Goal: Download file/media

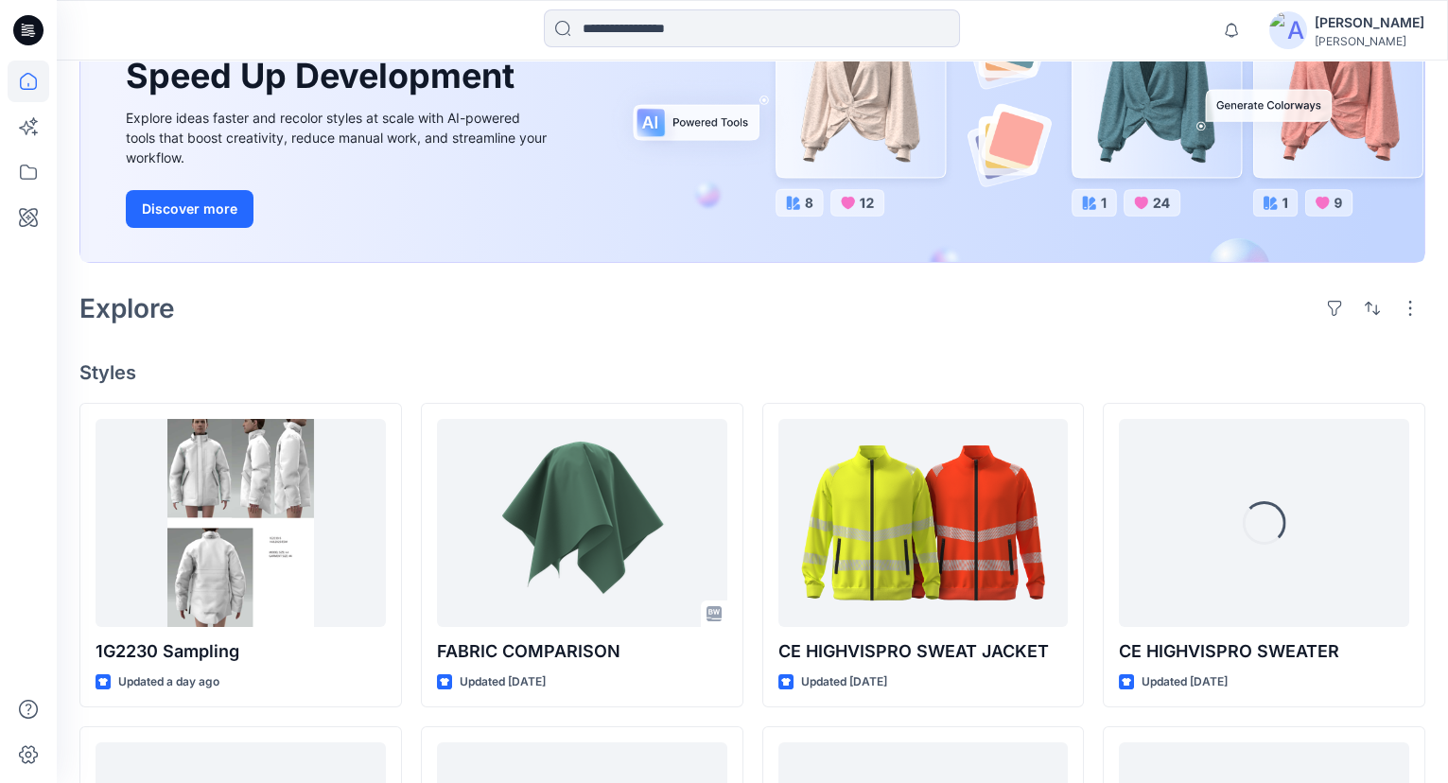
scroll to position [257, 0]
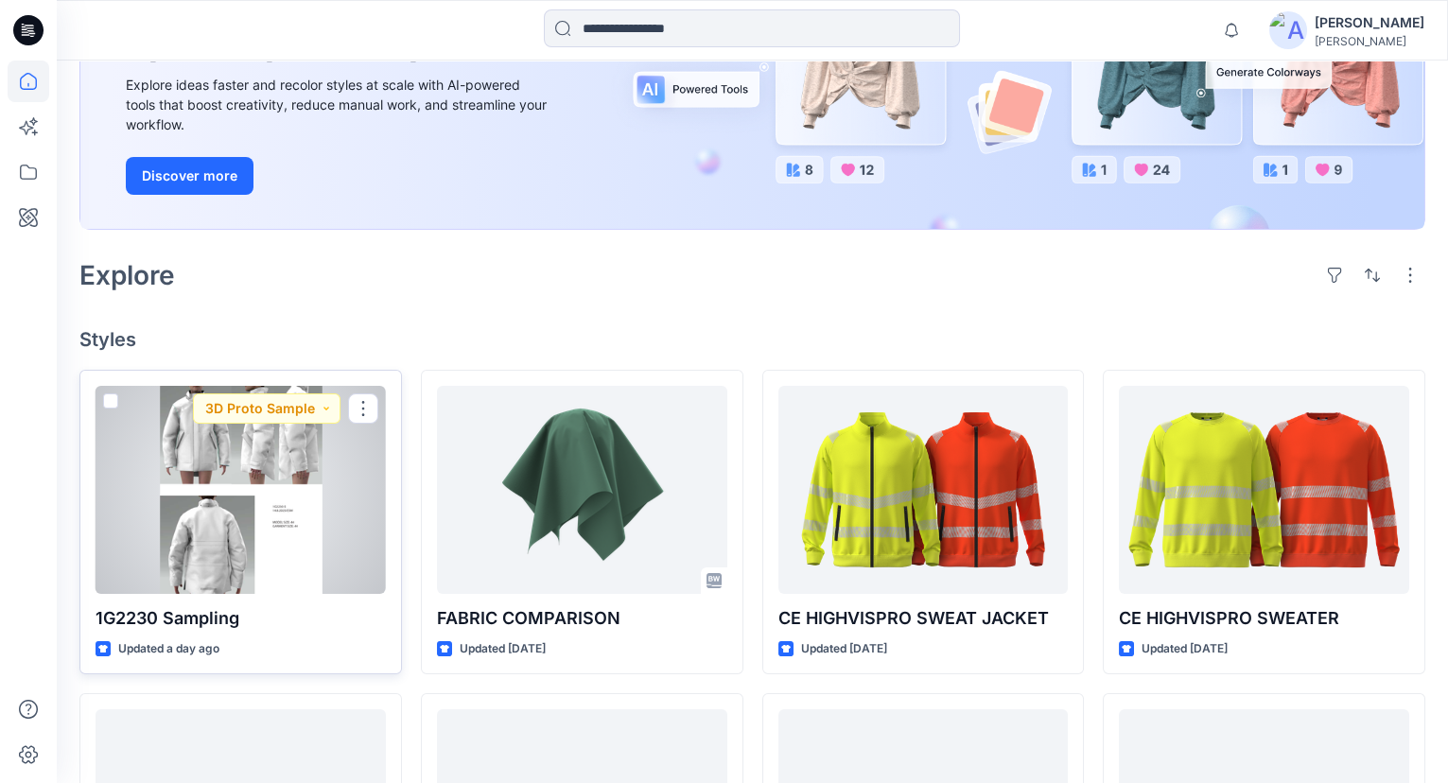
click at [324, 536] on div at bounding box center [241, 490] width 290 height 208
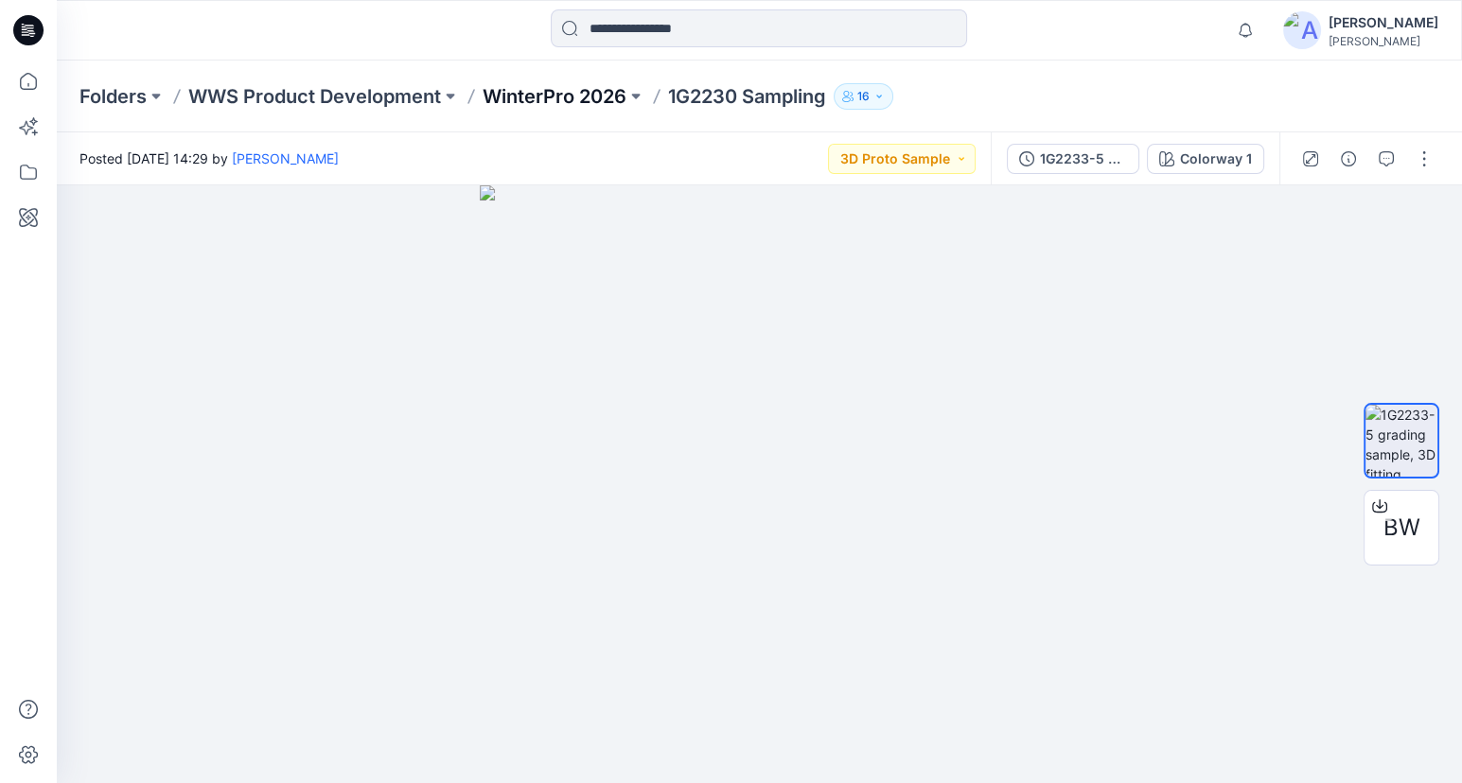
click at [566, 104] on p "WinterPro 2026" at bounding box center [554, 96] width 144 height 26
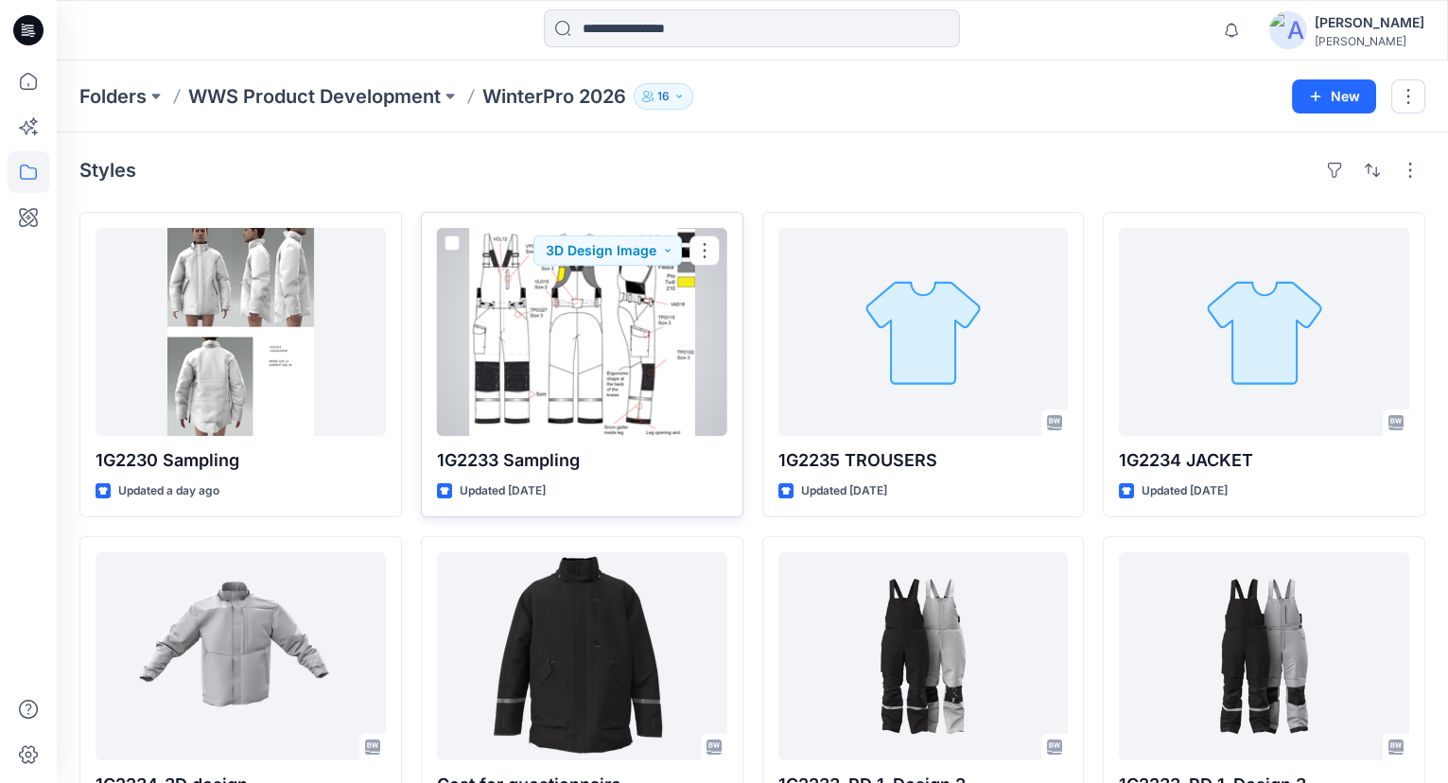
click at [549, 394] on div at bounding box center [582, 332] width 290 height 208
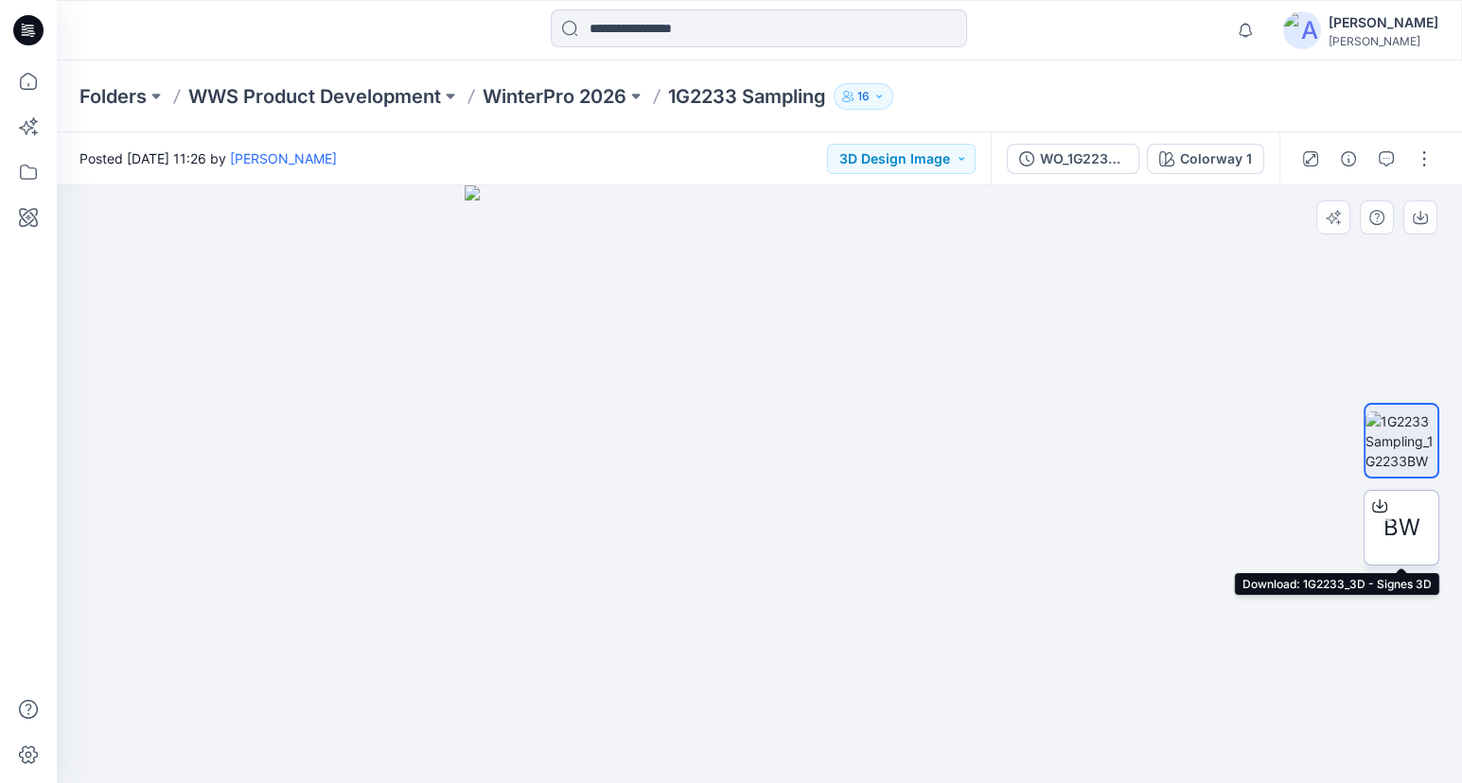
click at [1393, 522] on span "BW" at bounding box center [1401, 528] width 37 height 34
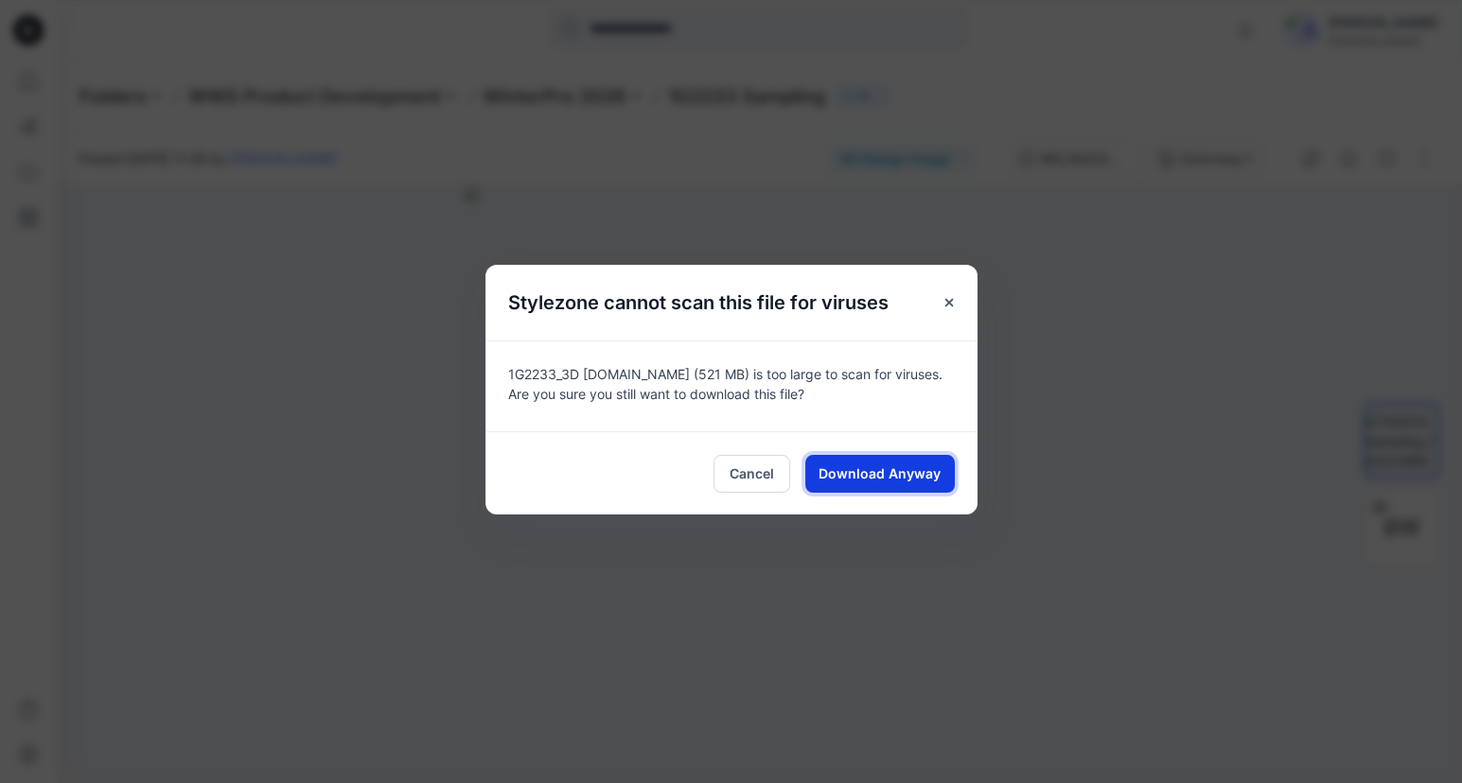
click at [909, 469] on span "Download Anyway" at bounding box center [879, 474] width 122 height 20
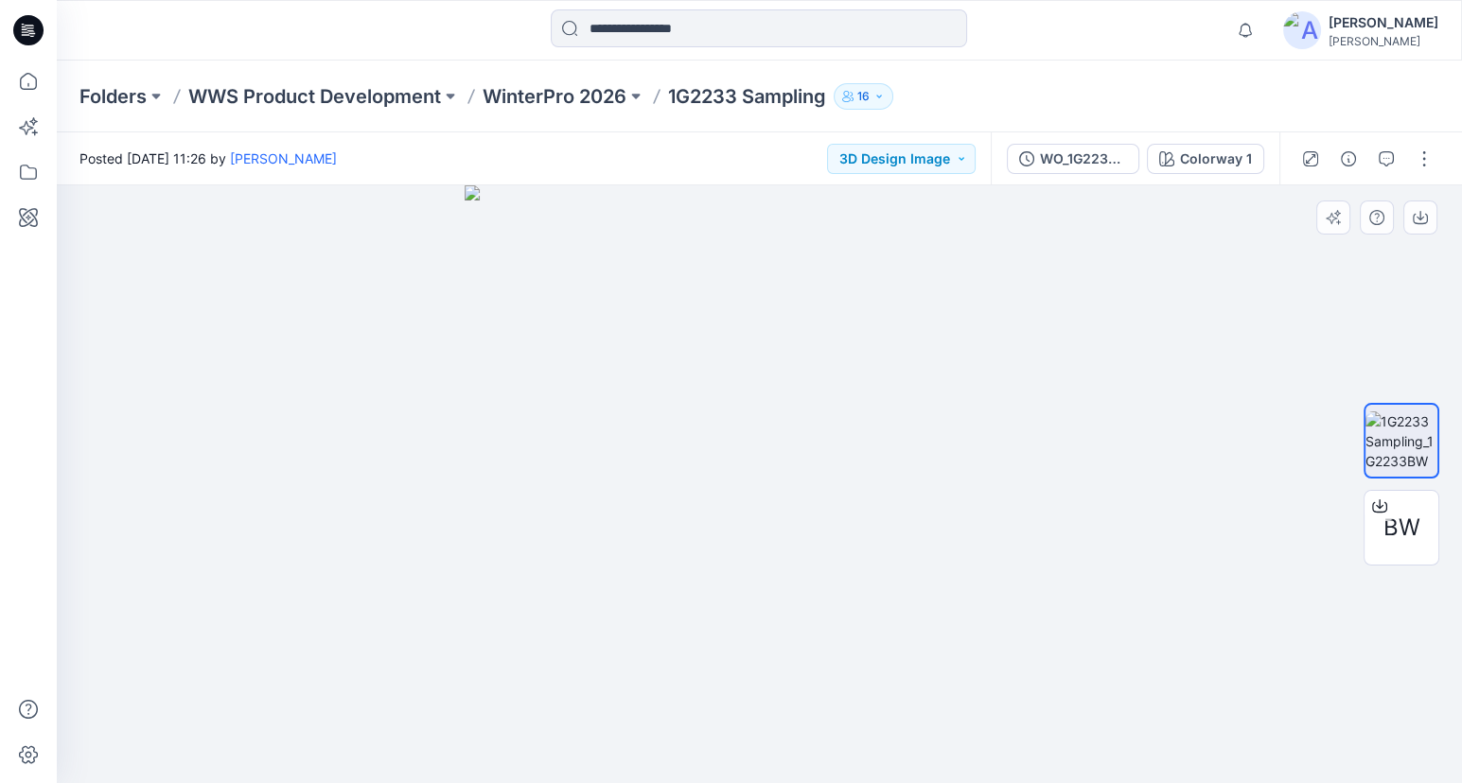
click at [125, 447] on div at bounding box center [759, 484] width 1405 height 598
